Goal: Information Seeking & Learning: Learn about a topic

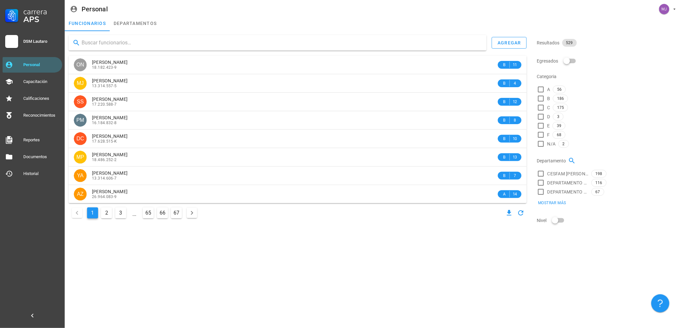
click at [154, 41] on input "text" at bounding box center [282, 43] width 400 height 10
type input "[PERSON_NAME]"
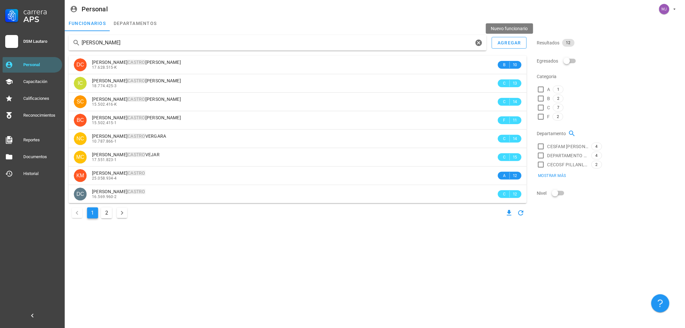
click at [319, 48] on div "[PERSON_NAME]" at bounding box center [278, 43] width 418 height 16
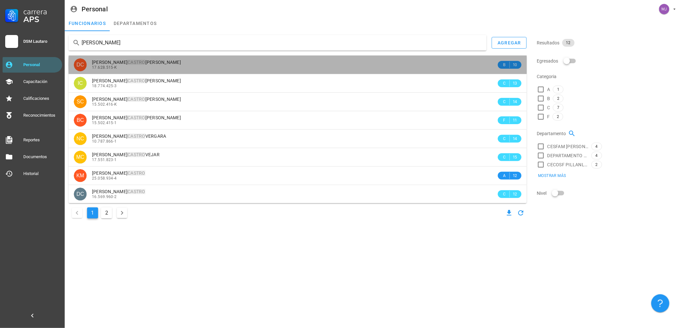
click at [162, 66] on div "17.628.515-K" at bounding box center [294, 67] width 405 height 5
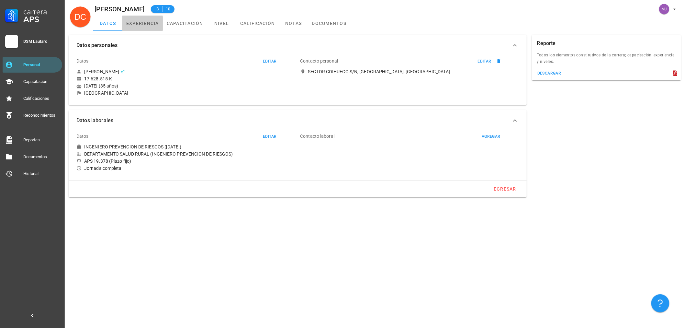
click at [142, 20] on link "experiencia" at bounding box center [142, 24] width 40 height 16
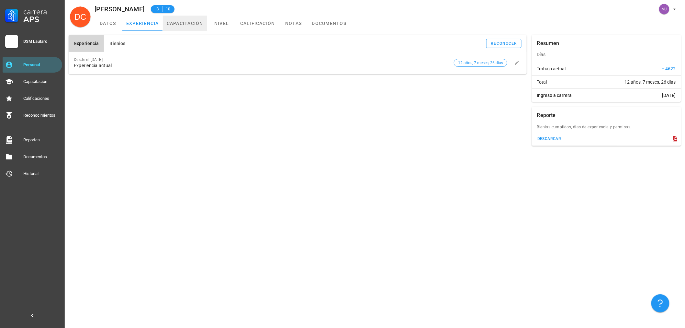
click at [178, 25] on link "capacitación" at bounding box center [185, 24] width 44 height 16
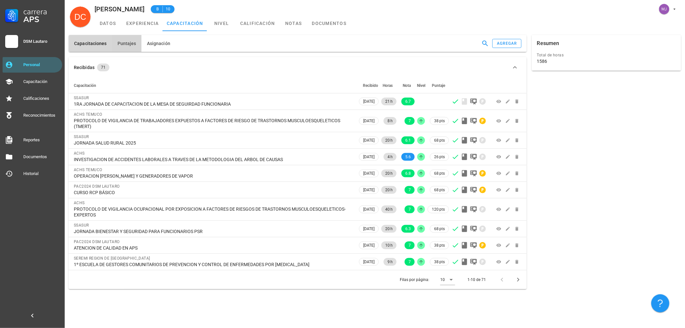
click at [134, 46] on span "Puntajes" at bounding box center [126, 43] width 19 height 5
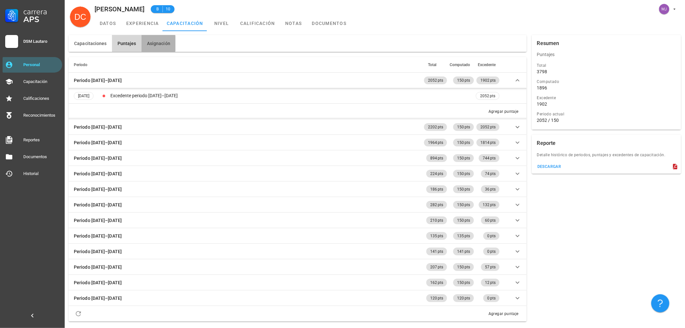
click at [161, 46] on span "Asignación" at bounding box center [159, 43] width 24 height 5
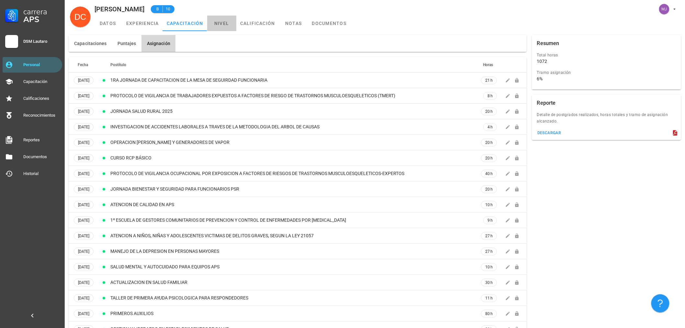
click at [224, 23] on link "nivel" at bounding box center [221, 24] width 29 height 16
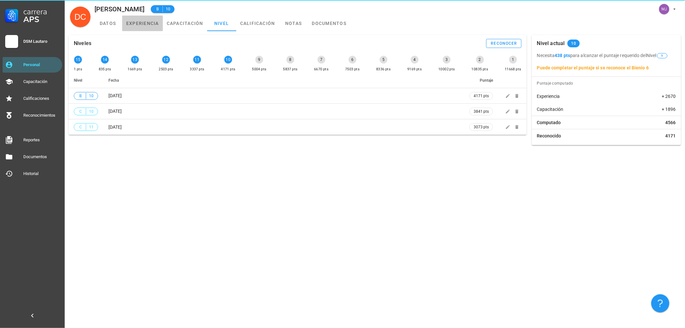
click at [144, 23] on link "experiencia" at bounding box center [142, 24] width 40 height 16
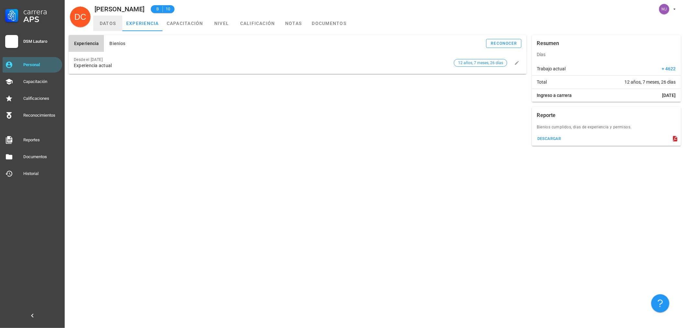
click at [110, 20] on link "datos" at bounding box center [107, 24] width 29 height 16
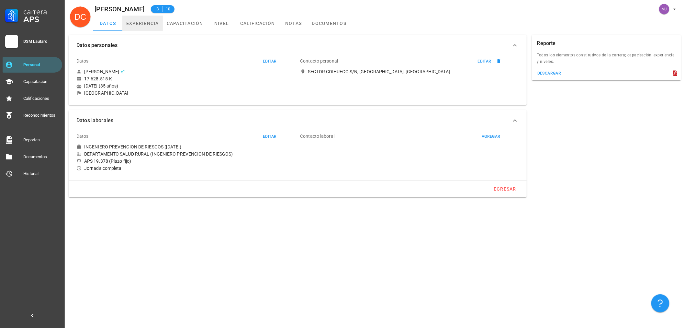
click at [145, 21] on link "experiencia" at bounding box center [142, 24] width 40 height 16
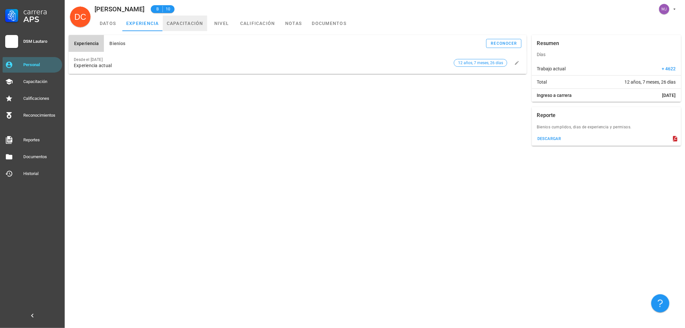
click at [195, 20] on link "capacitación" at bounding box center [185, 24] width 44 height 16
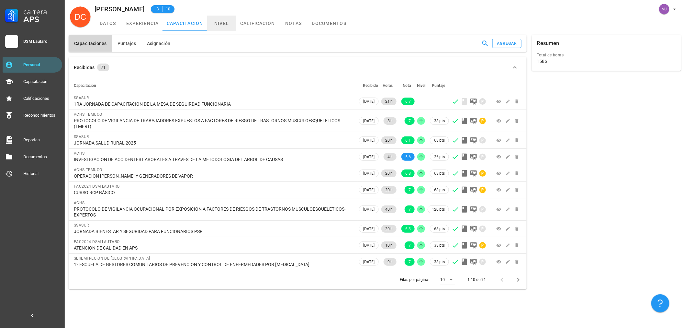
click at [227, 20] on link "nivel" at bounding box center [221, 24] width 29 height 16
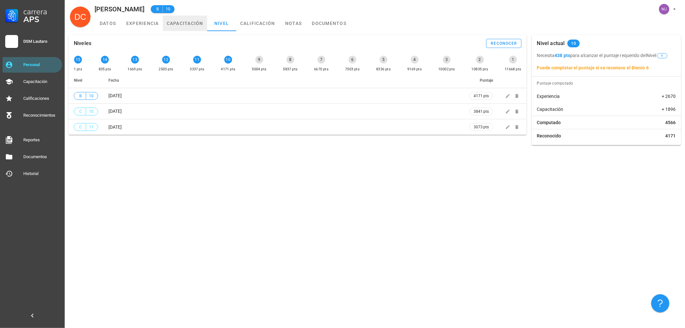
click at [199, 24] on link "capacitación" at bounding box center [185, 24] width 44 height 16
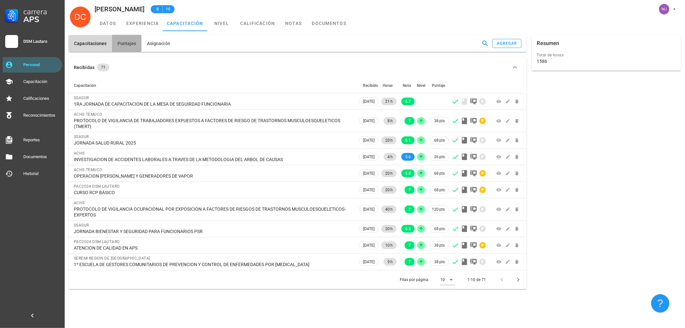
click at [137, 44] on button "Puntajes" at bounding box center [126, 43] width 29 height 17
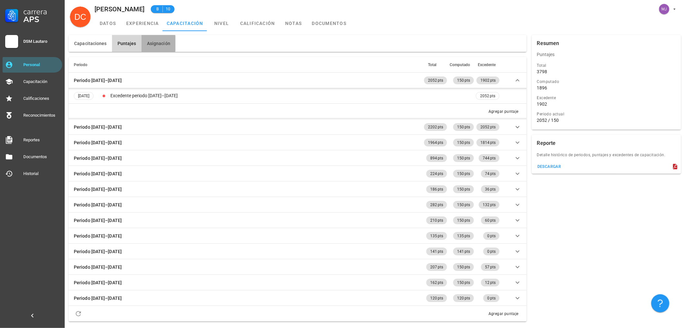
click at [173, 37] on button "Asignación" at bounding box center [158, 43] width 34 height 17
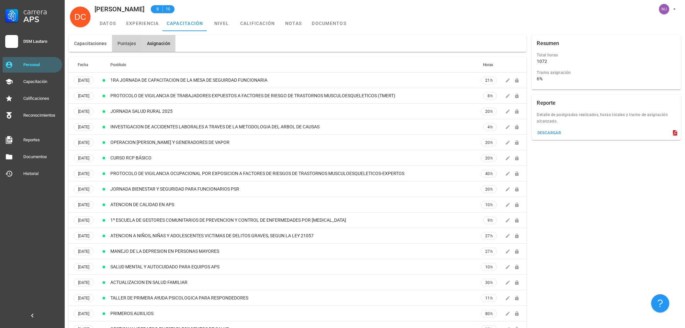
click at [117, 39] on button "Puntajes" at bounding box center [126, 43] width 29 height 17
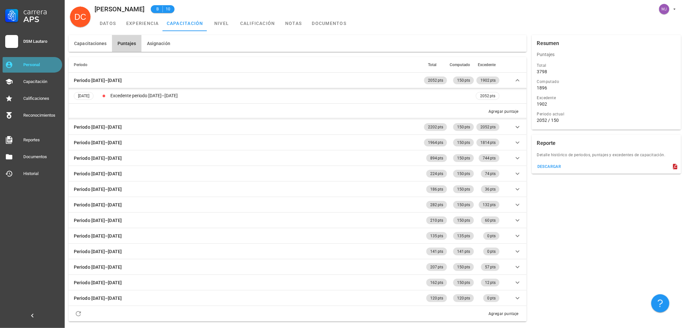
click at [47, 57] on link "Personal" at bounding box center [33, 65] width 60 height 16
